Goal: Find specific page/section: Find specific page/section

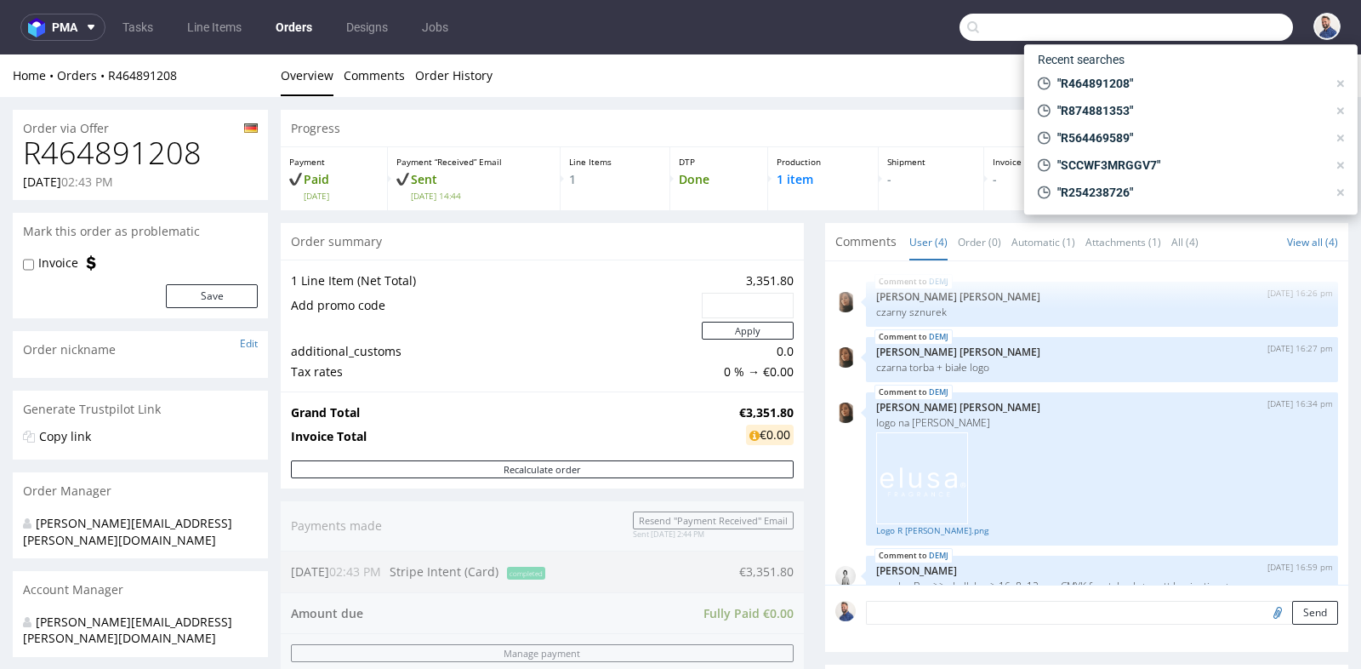
scroll to position [642, 0]
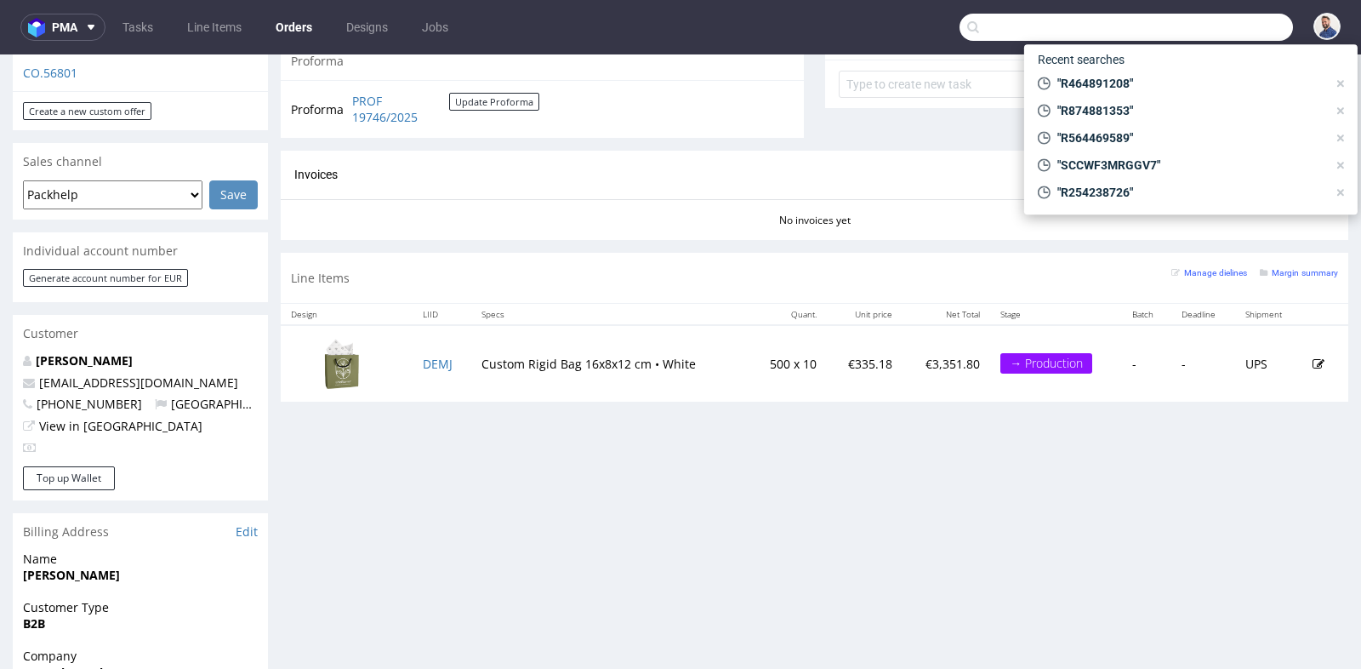
click at [1203, 35] on input "text" at bounding box center [1126, 27] width 333 height 27
type input "R186724389"
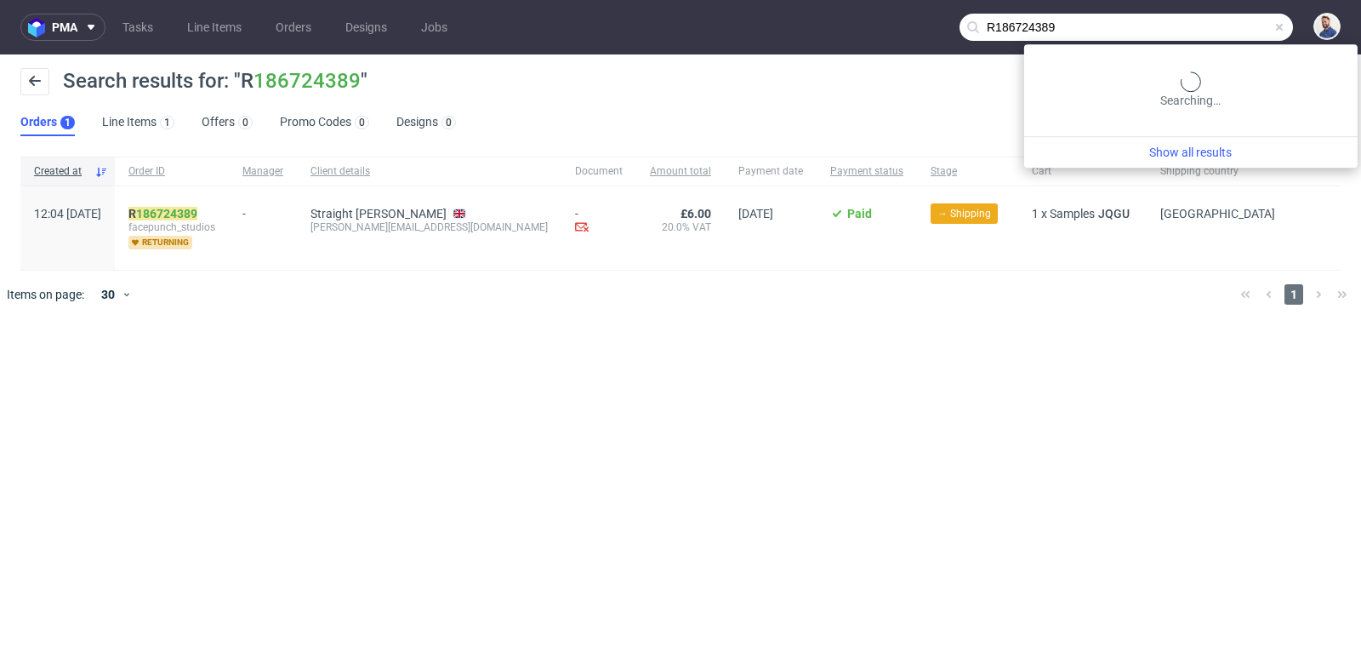
click at [1225, 31] on input "R186724389" at bounding box center [1126, 27] width 333 height 27
click at [214, 205] on div "R 186724389 facepunch_studios returning" at bounding box center [172, 227] width 114 height 83
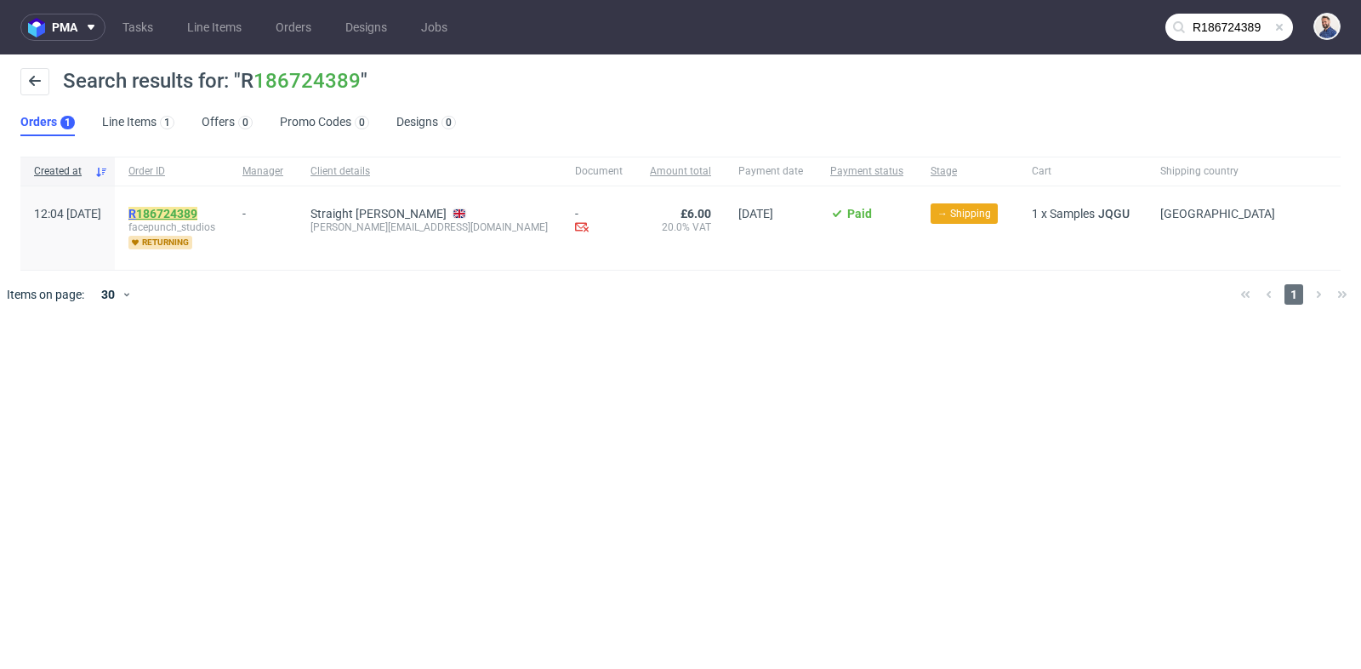
click at [197, 208] on link "186724389" at bounding box center [166, 214] width 61 height 14
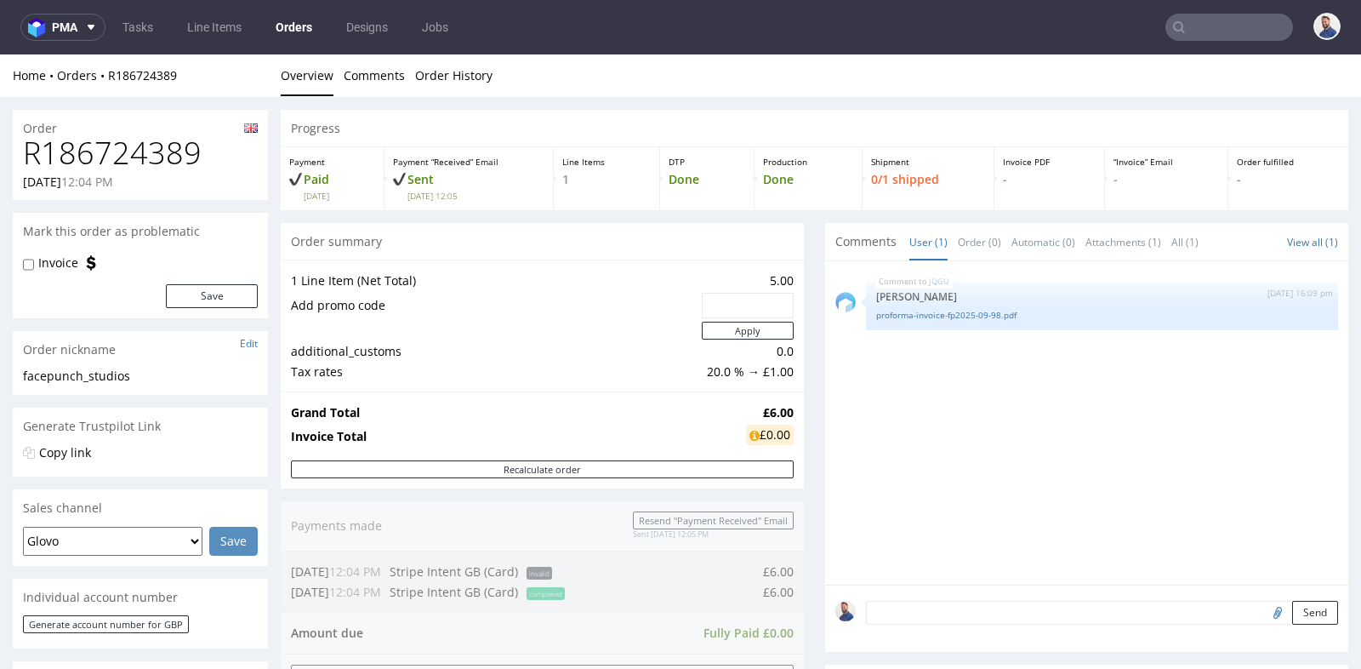
click at [794, 299] on div "1 Line Item (Net Total) 5.00 Add promo code Apply additional_customs 0.0 Tax ra…" at bounding box center [542, 325] width 523 height 132
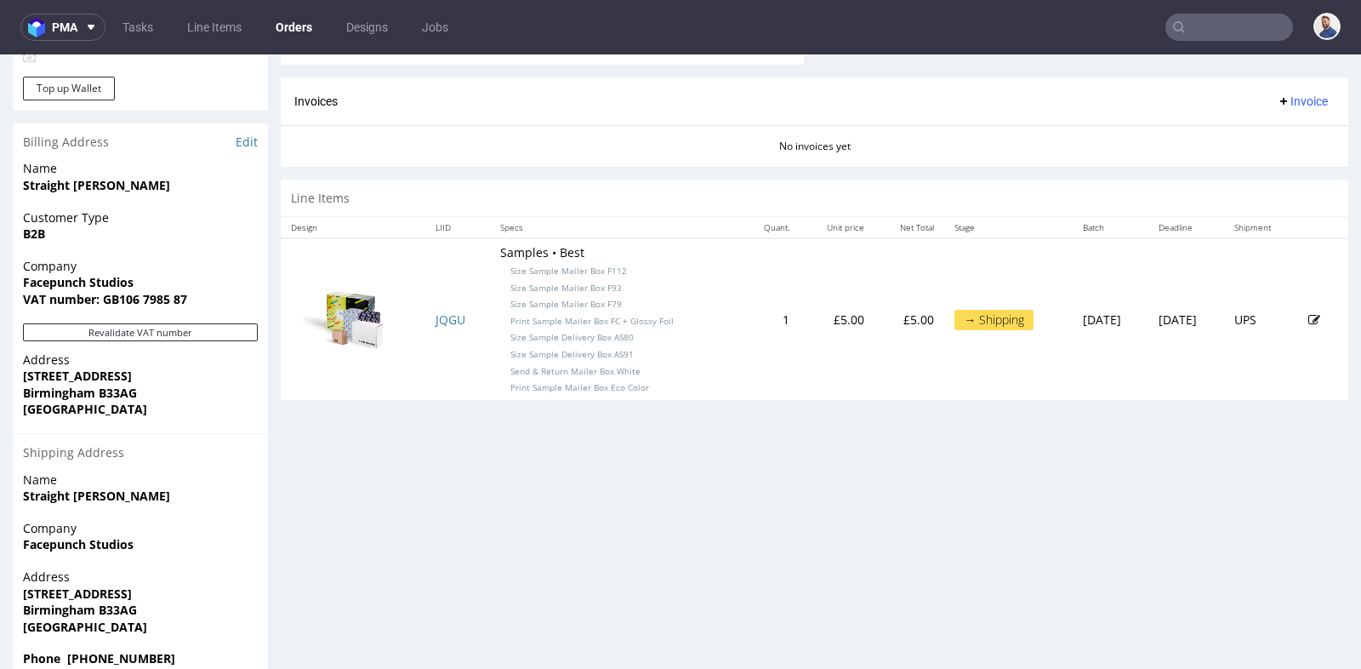
scroll to position [755, 0]
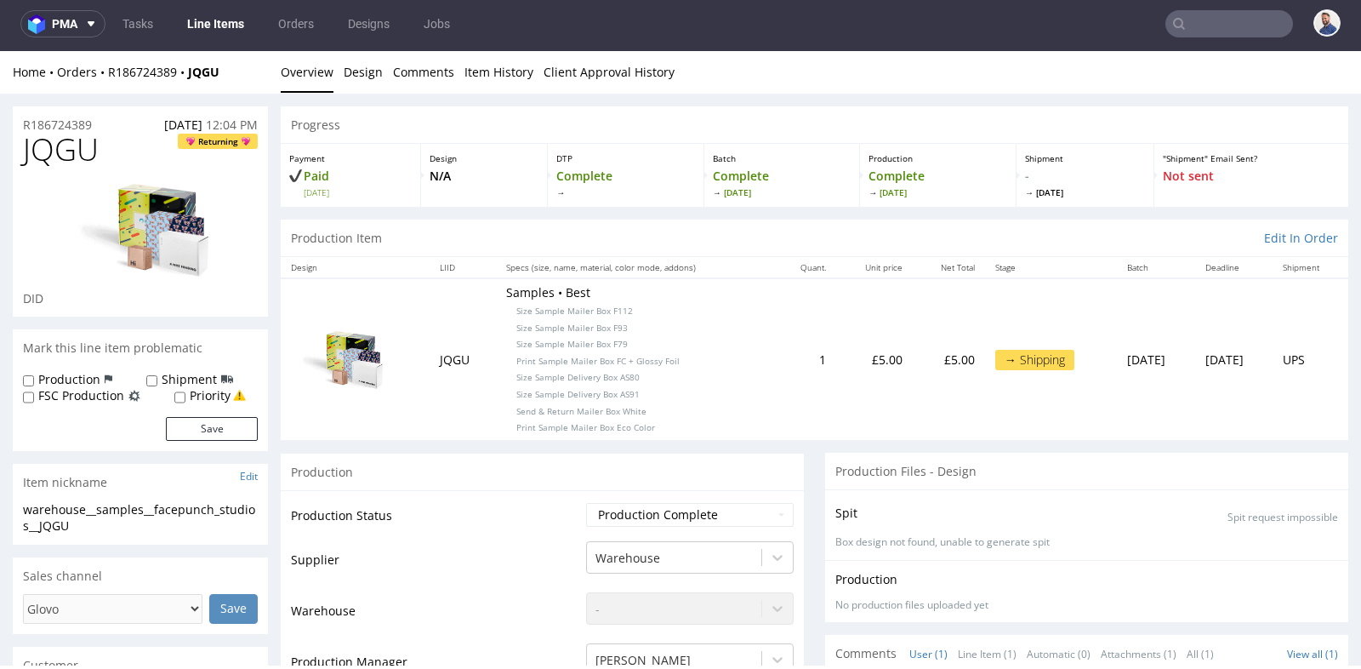
scroll to position [4, 0]
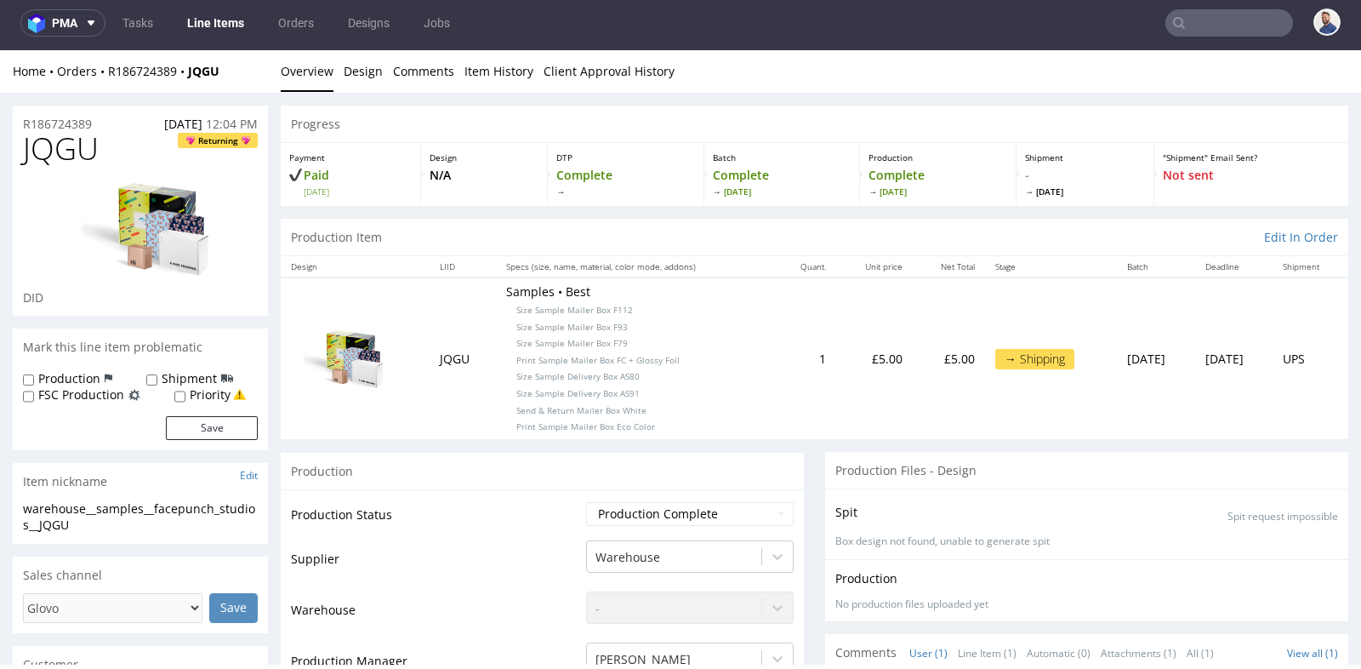
click at [497, 452] on div "Production" at bounding box center [542, 471] width 523 height 38
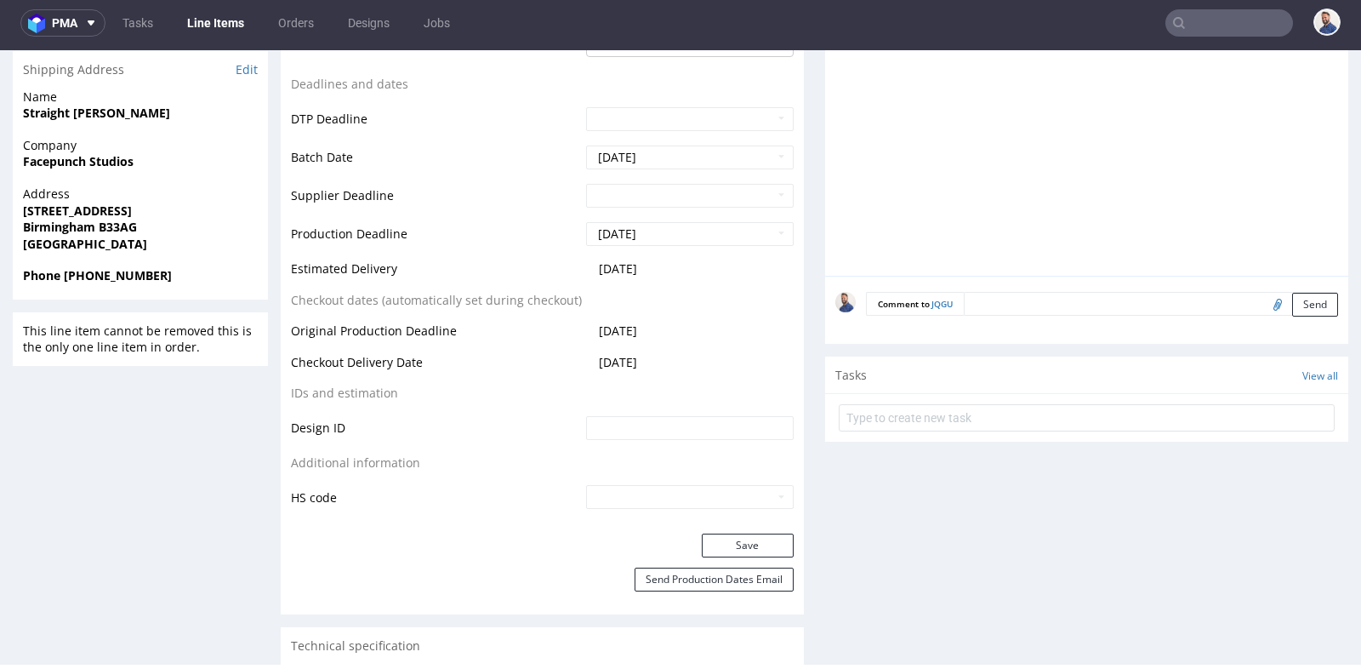
scroll to position [718, 0]
